Goal: Transaction & Acquisition: Purchase product/service

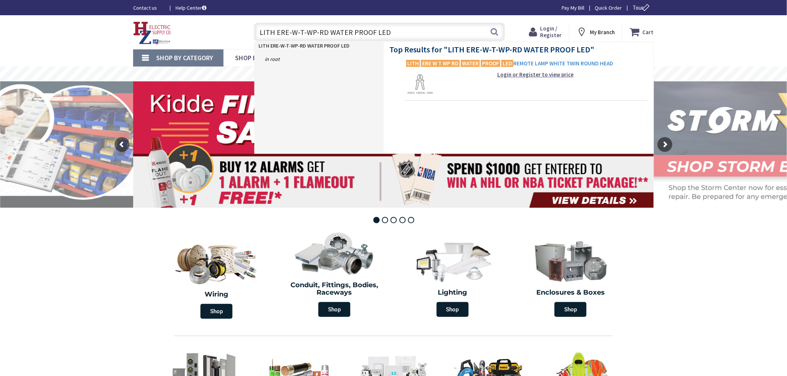
type input "LITH ERE-W-T-WP-RD WATER PROOF LED"
click at [526, 62] on span "LITH ERE W T WP RD WATER PROOF LED REMOTE LAMP WHITE TWIN ROUND HEAD" at bounding box center [526, 63] width 240 height 7
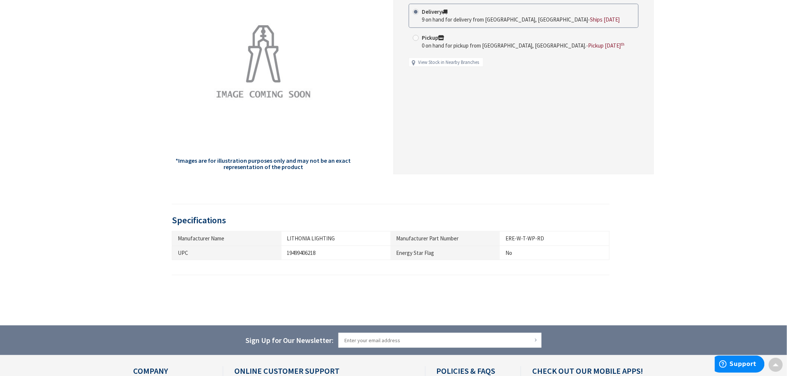
scroll to position [66, 0]
